Goal: Transaction & Acquisition: Purchase product/service

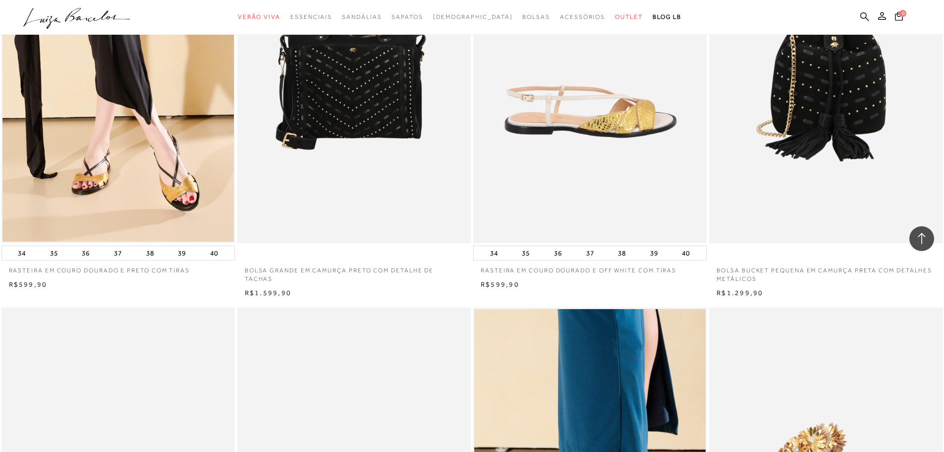
scroll to position [1834, 0]
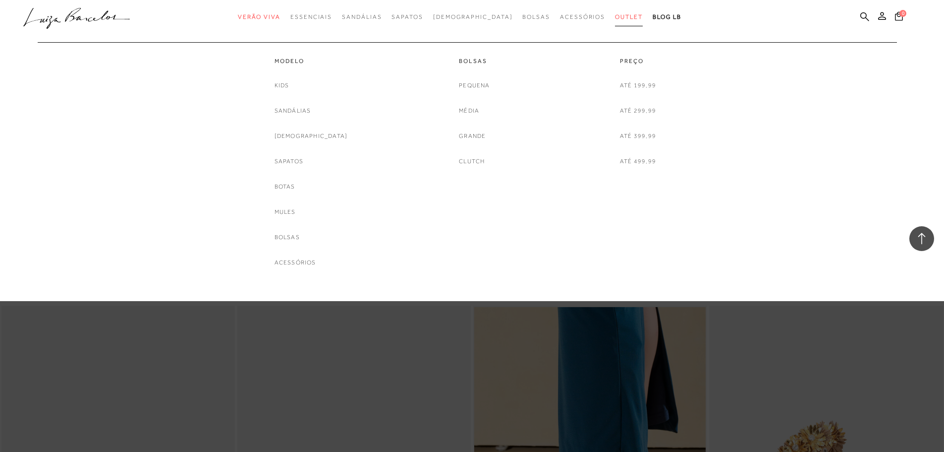
click at [615, 18] on span "Outlet" at bounding box center [629, 16] width 28 height 7
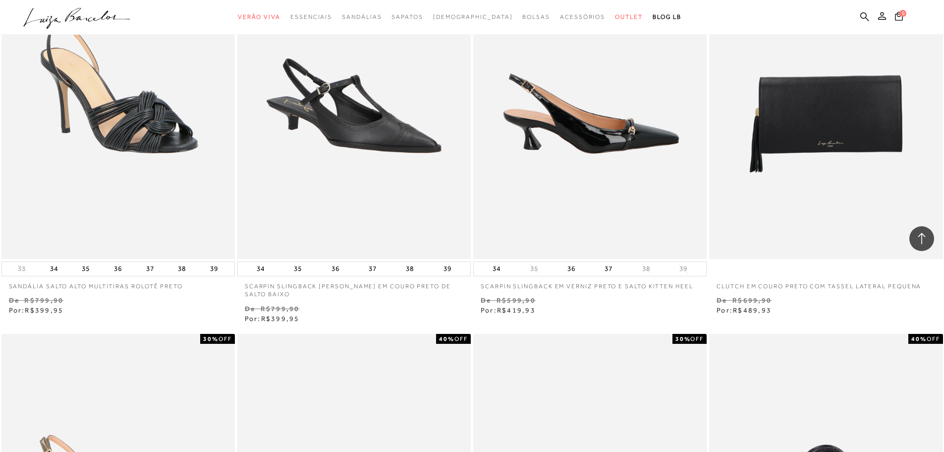
scroll to position [991, 0]
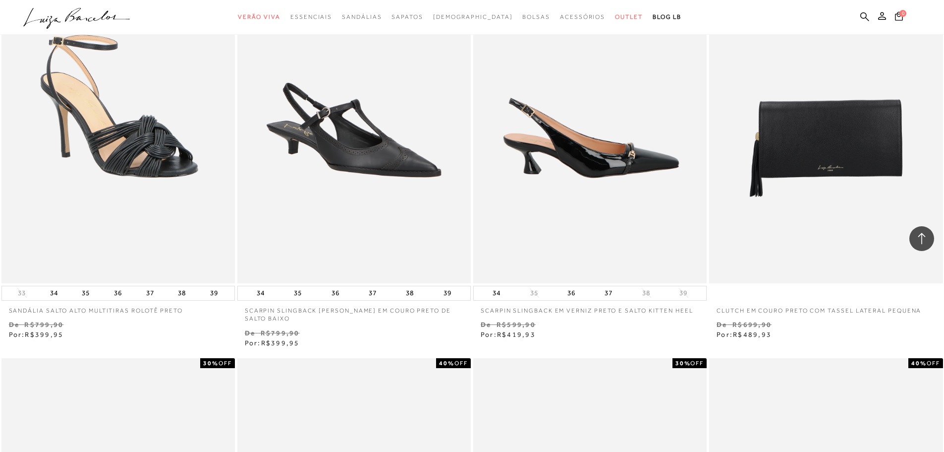
click at [616, 155] on img at bounding box center [590, 108] width 232 height 350
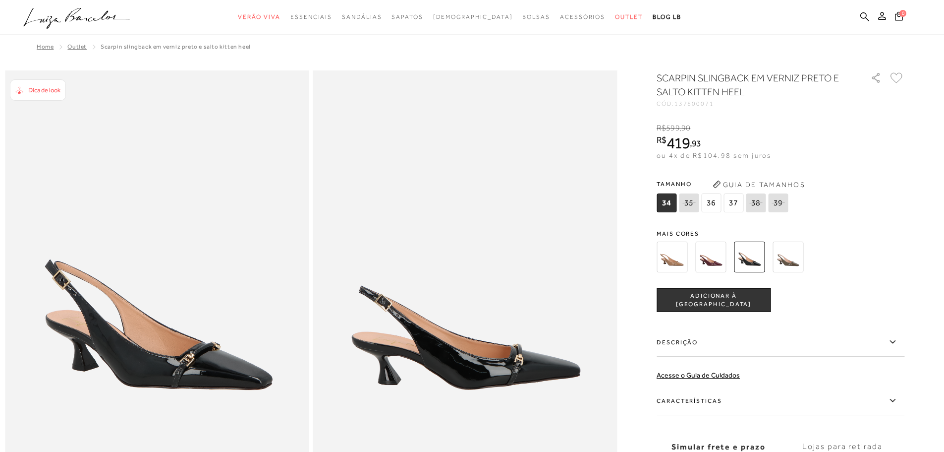
click at [674, 261] on img at bounding box center [672, 256] width 31 height 31
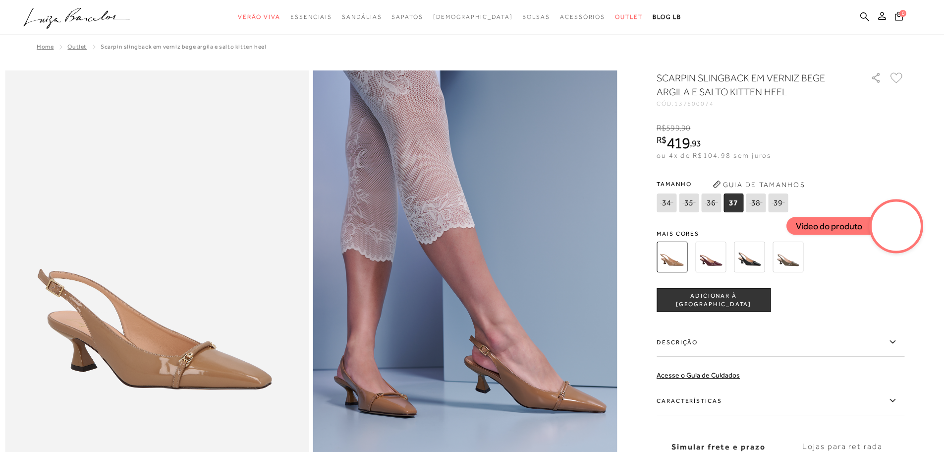
click at [704, 258] on img at bounding box center [710, 256] width 31 height 31
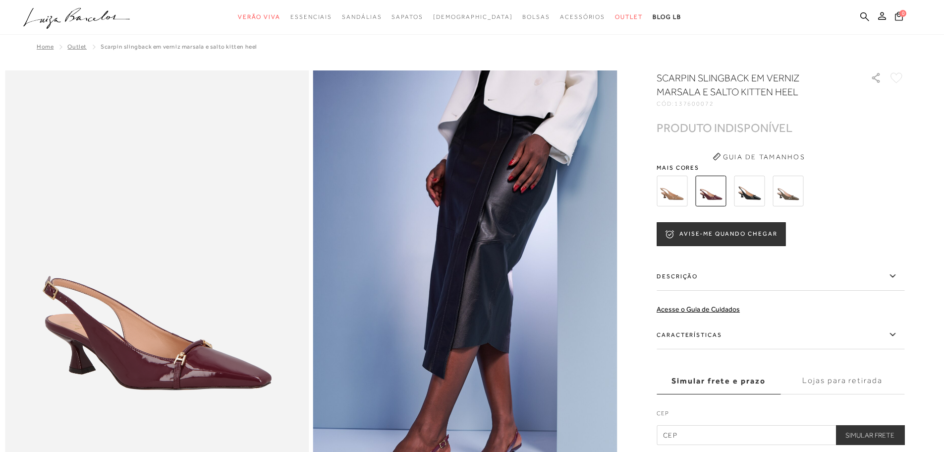
click at [798, 187] on img at bounding box center [788, 190] width 31 height 31
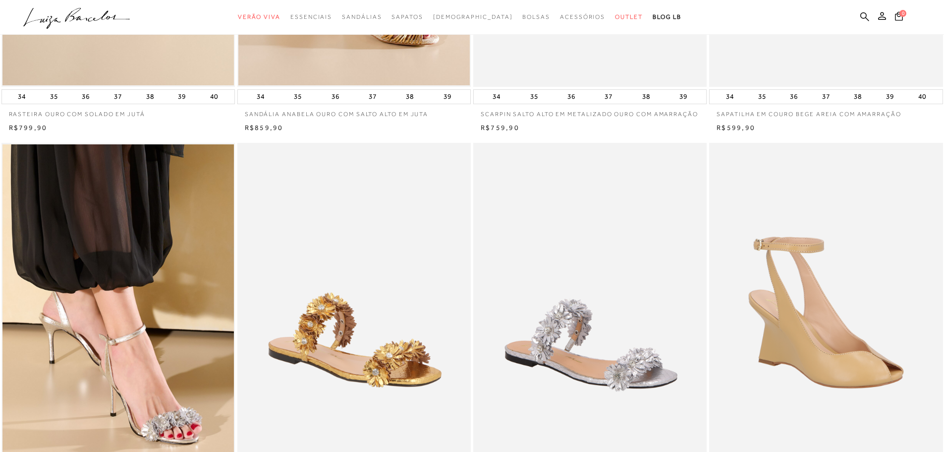
scroll to position [446, 0]
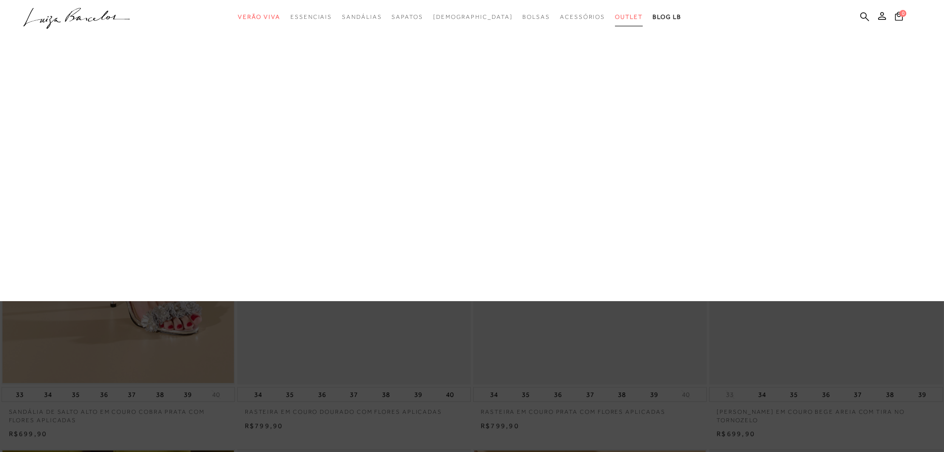
drag, startPoint x: 600, startPoint y: 19, endPoint x: 548, endPoint y: 78, distance: 78.7
click at [615, 19] on span "Outlet" at bounding box center [629, 16] width 28 height 7
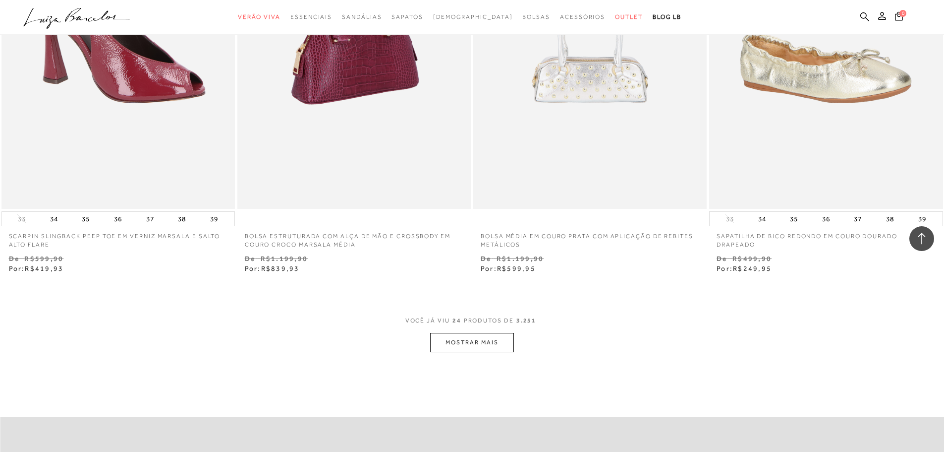
scroll to position [2379, 0]
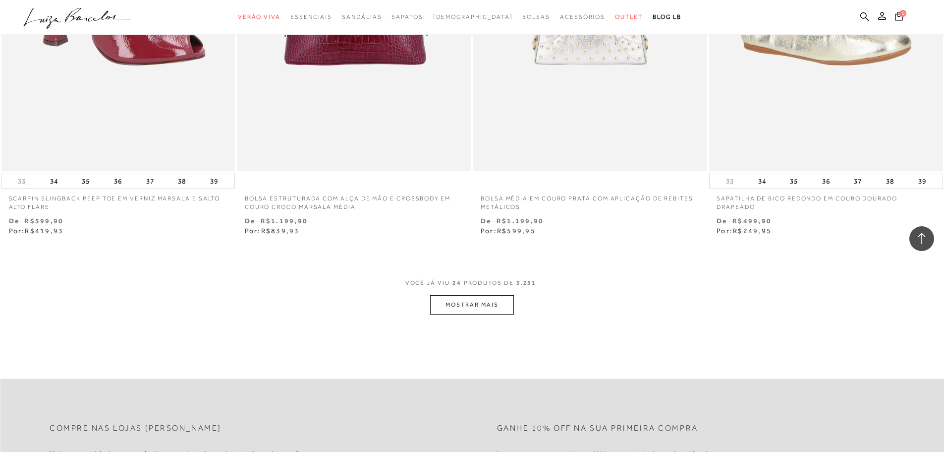
click at [459, 304] on button "MOSTRAR MAIS" at bounding box center [471, 304] width 83 height 19
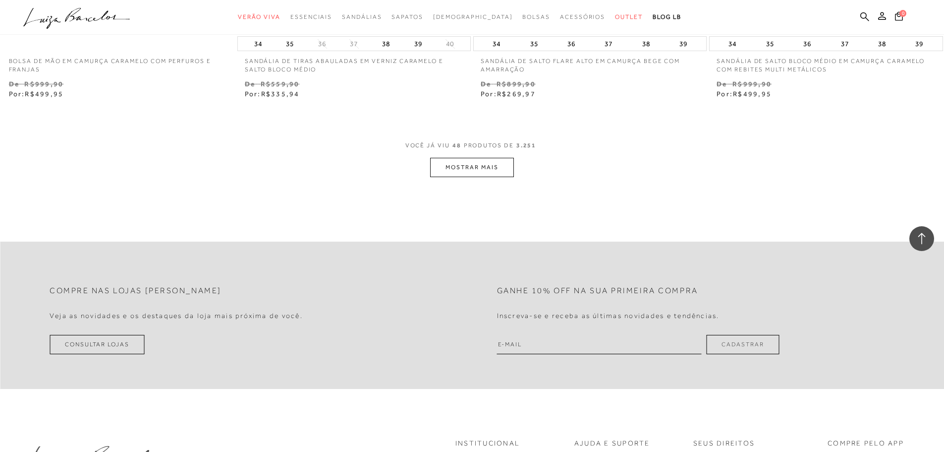
scroll to position [5029, 0]
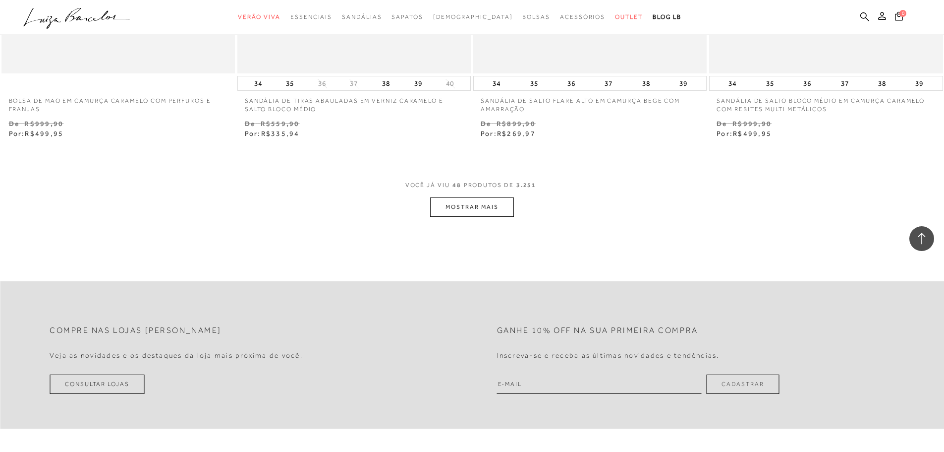
click at [443, 203] on button "MOSTRAR MAIS" at bounding box center [471, 206] width 83 height 19
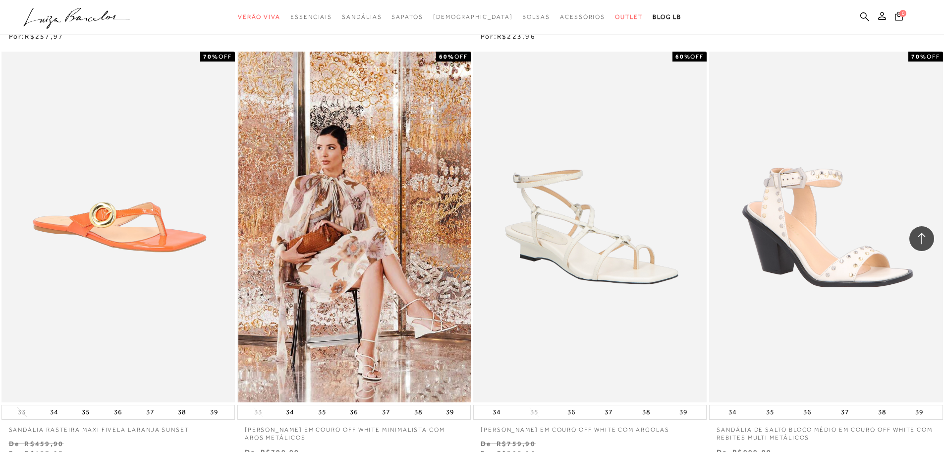
scroll to position [7302, 0]
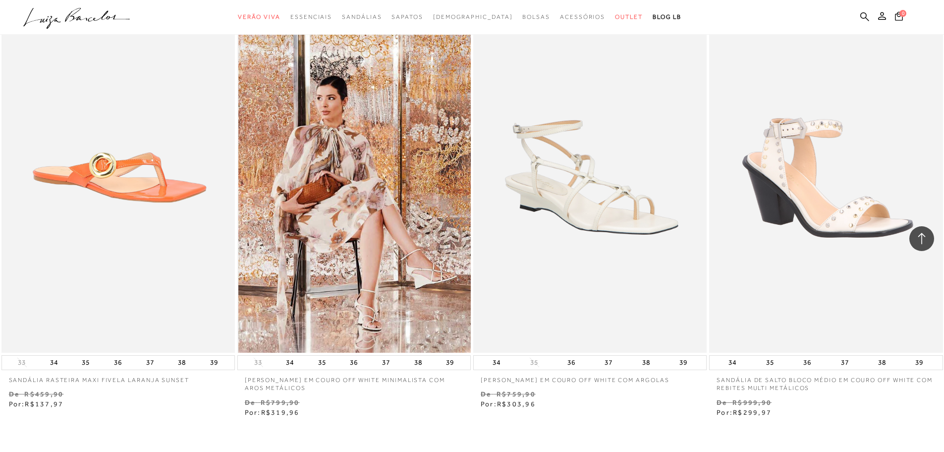
click at [352, 236] on img at bounding box center [354, 177] width 232 height 350
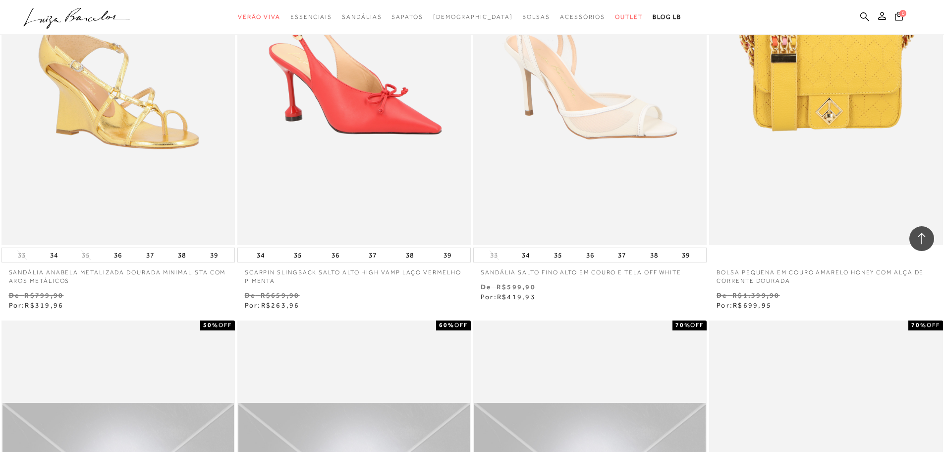
scroll to position [5254, 0]
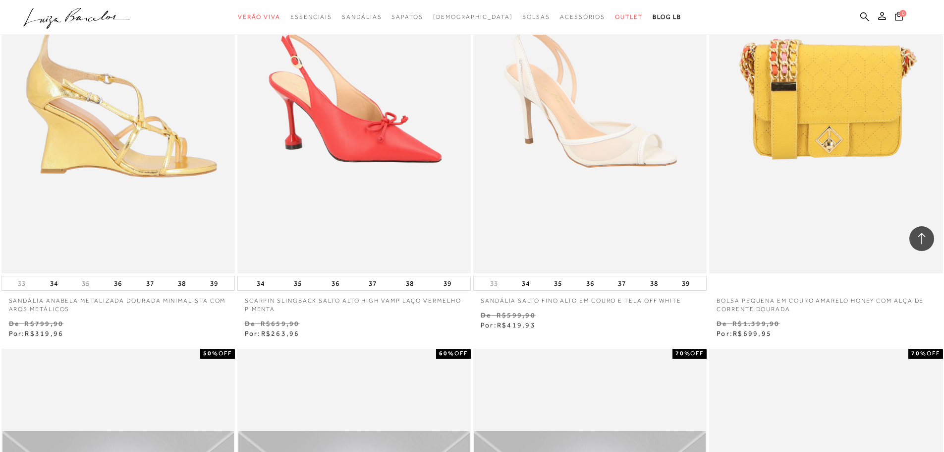
click at [183, 156] on img at bounding box center [118, 98] width 232 height 350
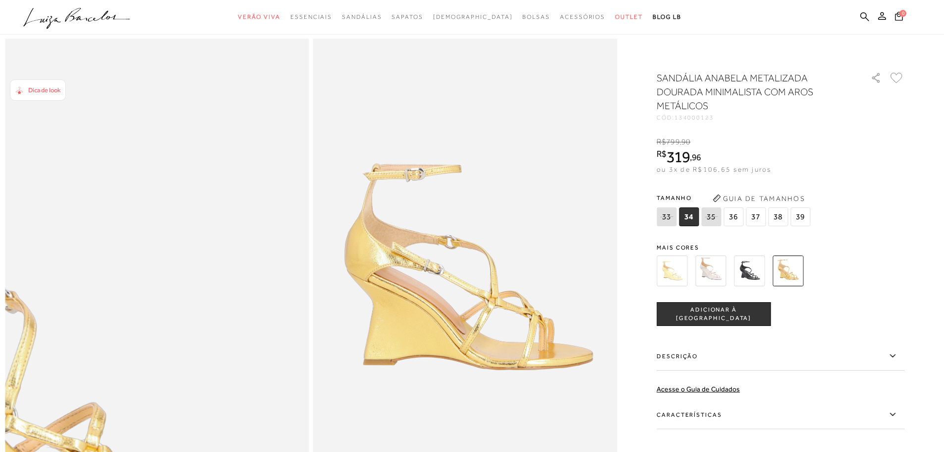
scroll to position [99, 0]
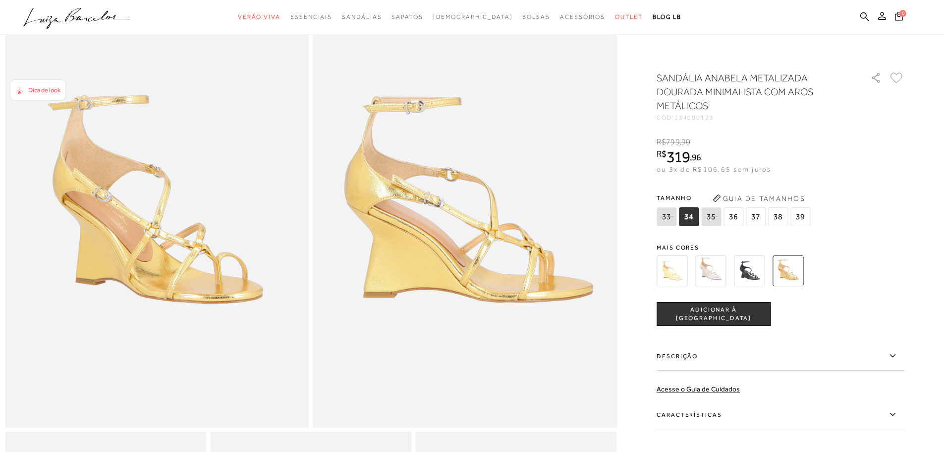
click at [751, 272] on img at bounding box center [749, 270] width 31 height 31
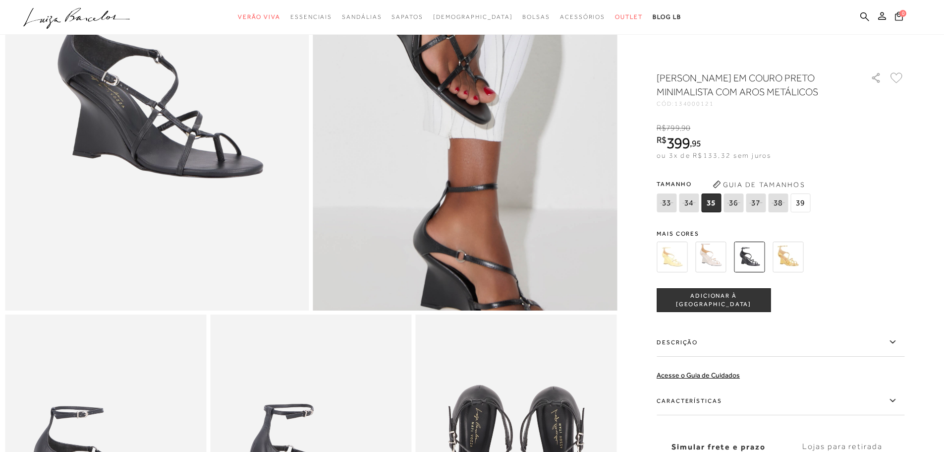
scroll to position [198, 0]
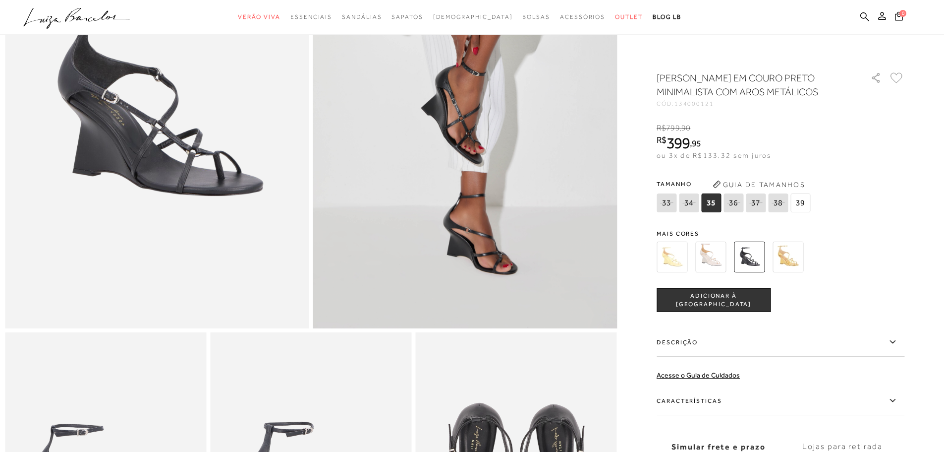
click at [797, 265] on img at bounding box center [788, 256] width 31 height 31
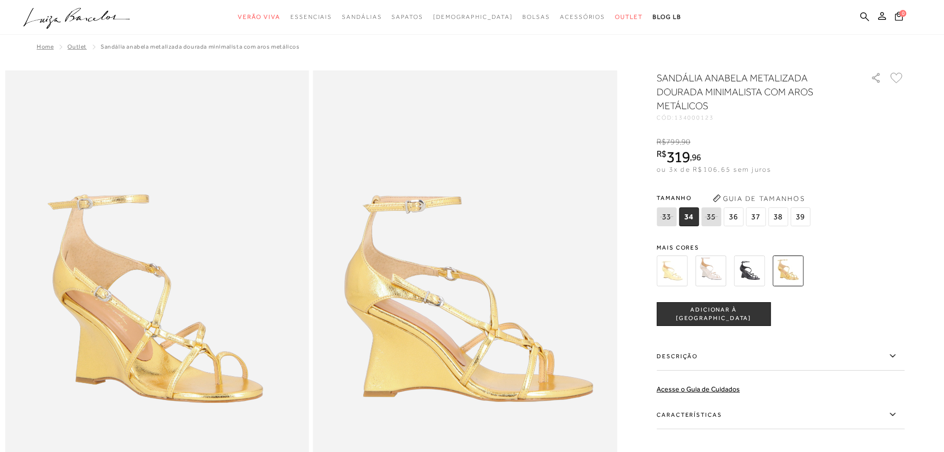
click at [669, 271] on img at bounding box center [672, 270] width 31 height 31
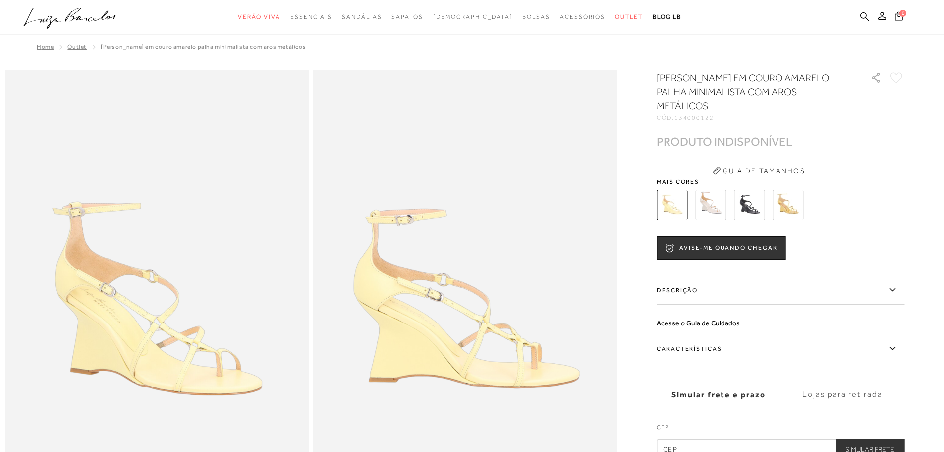
click at [713, 208] on img at bounding box center [710, 204] width 31 height 31
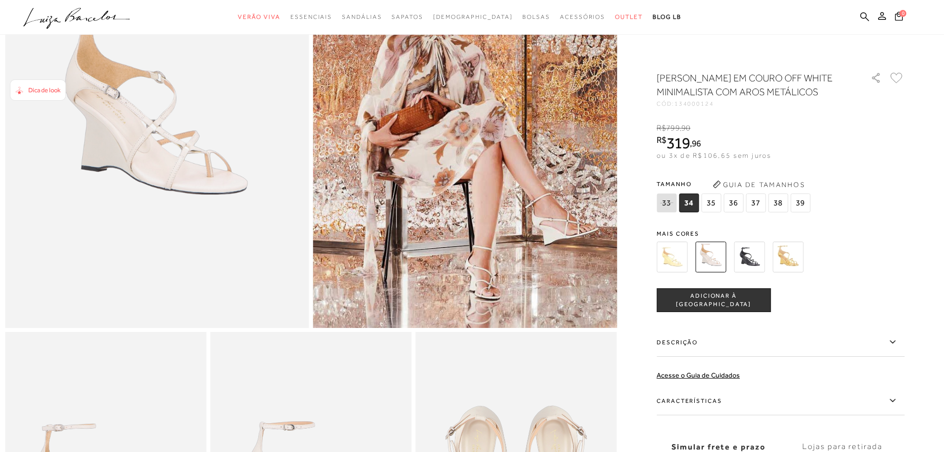
scroll to position [198, 0]
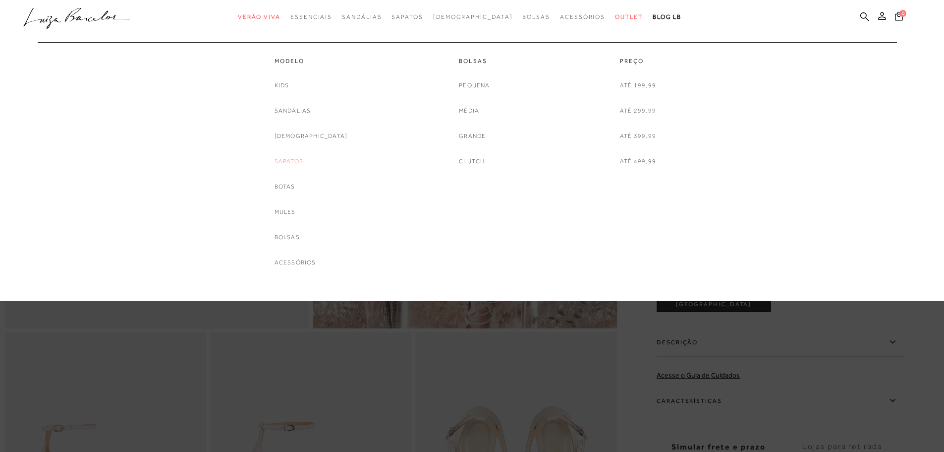
click at [295, 161] on link "Sapatos" at bounding box center [289, 161] width 29 height 10
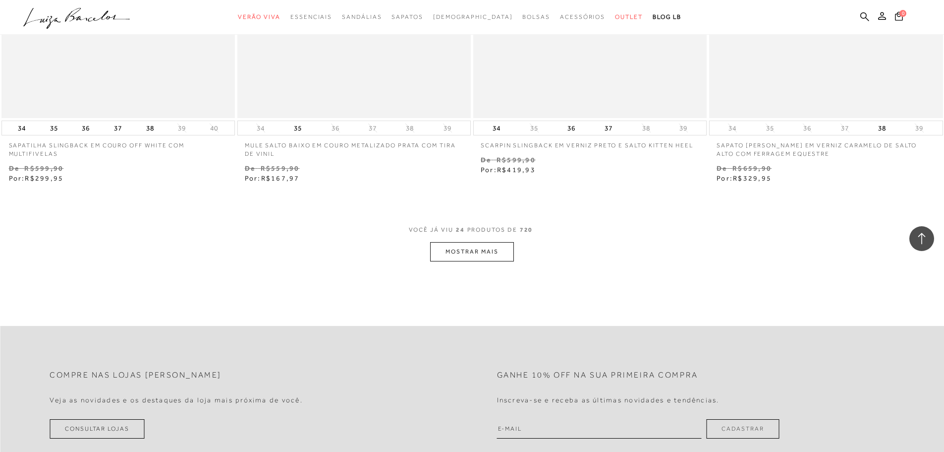
scroll to position [2429, 0]
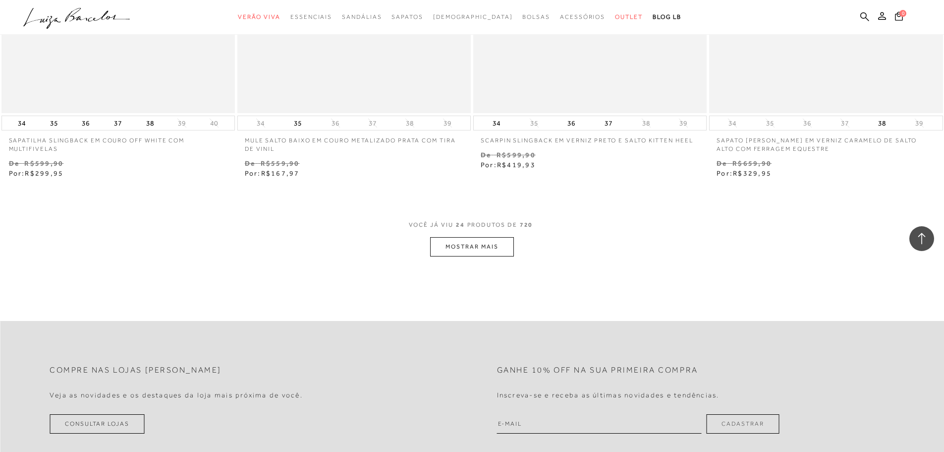
click at [461, 252] on button "MOSTRAR MAIS" at bounding box center [471, 246] width 83 height 19
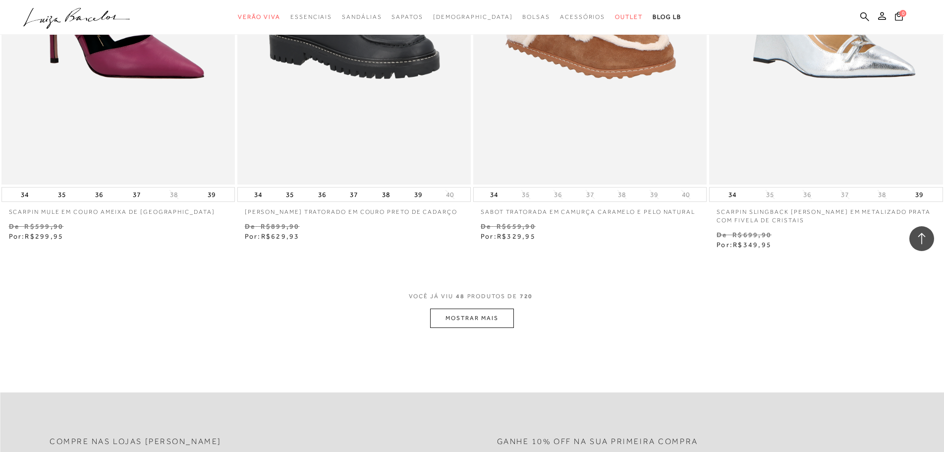
scroll to position [4907, 0]
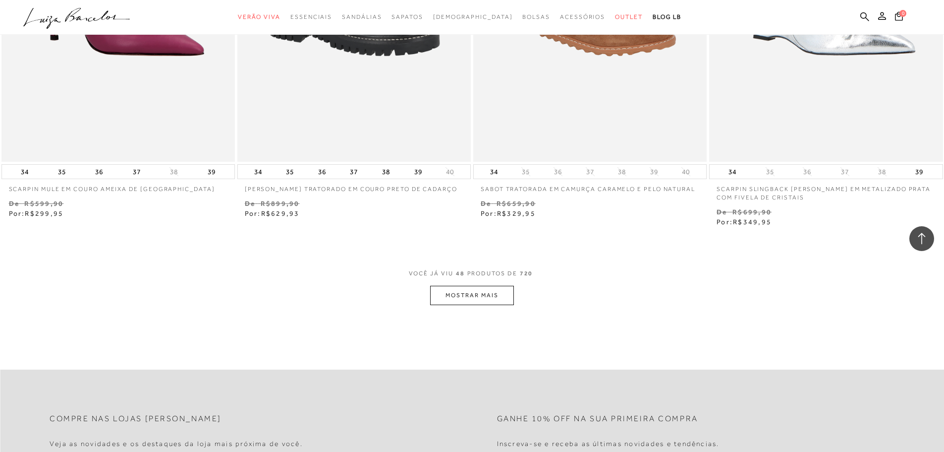
click at [456, 305] on button "MOSTRAR MAIS" at bounding box center [471, 295] width 83 height 19
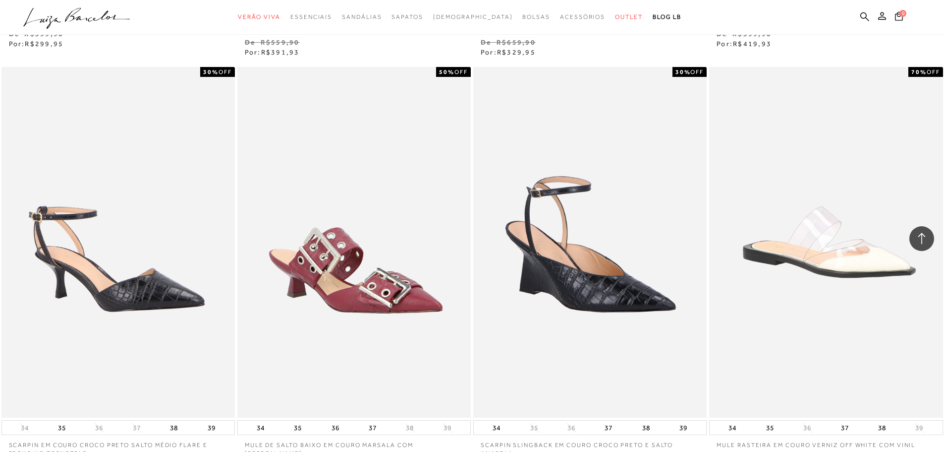
scroll to position [5998, 0]
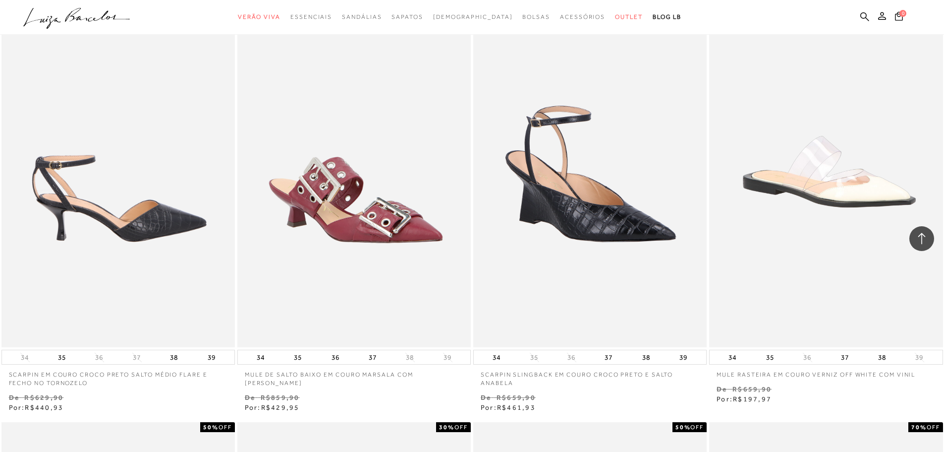
click at [136, 260] on img at bounding box center [118, 172] width 232 height 350
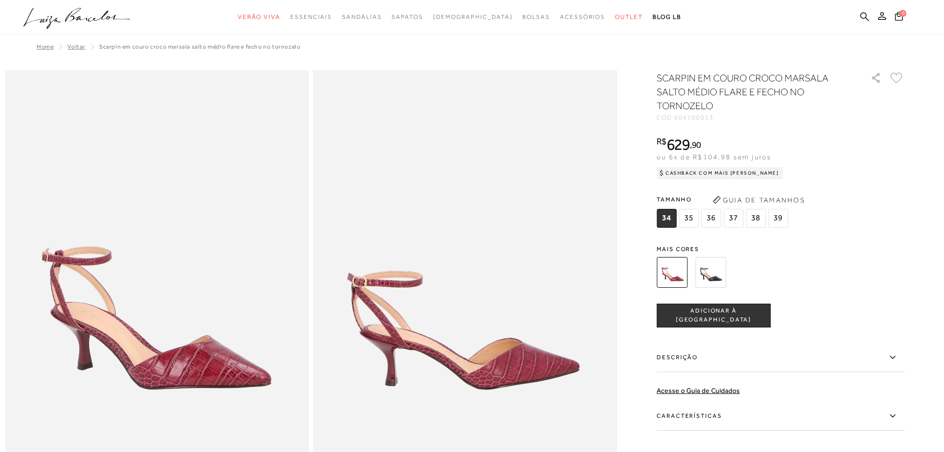
click at [704, 274] on img at bounding box center [710, 272] width 31 height 31
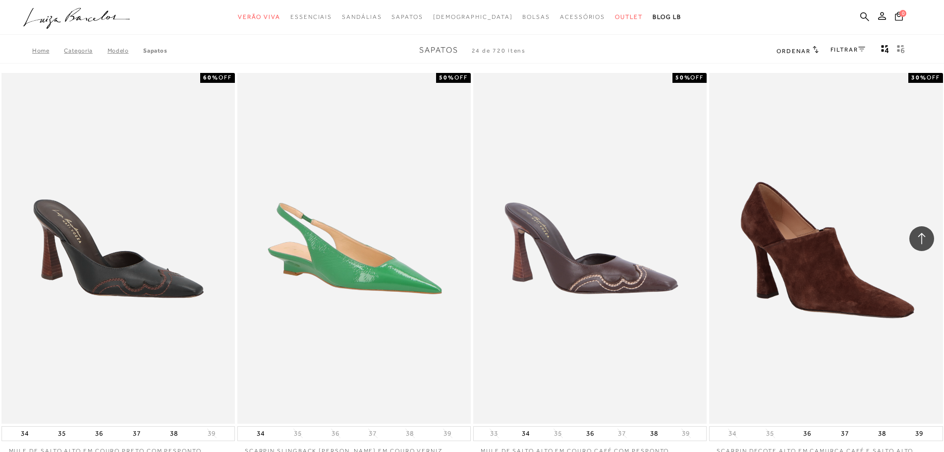
scroll to position [2667, 0]
